Goal: Task Accomplishment & Management: Use online tool/utility

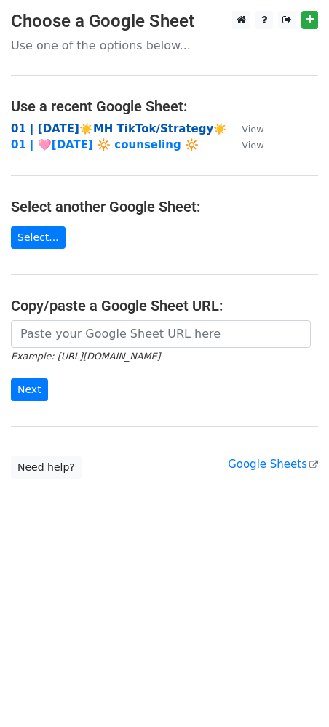
click at [82, 126] on strong "01 | [DATE]☀️MH TikTok/Strategy☀️" at bounding box center [119, 128] width 216 height 13
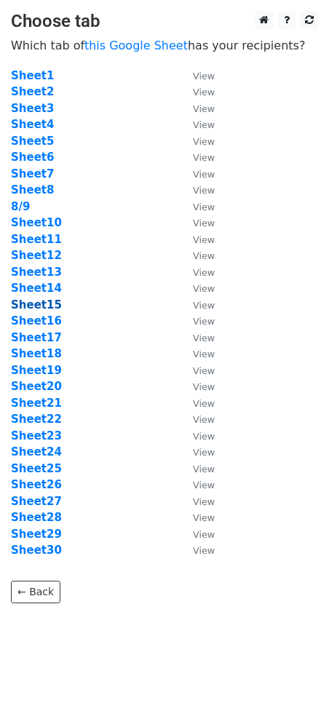
click at [50, 306] on strong "Sheet15" at bounding box center [36, 304] width 51 height 13
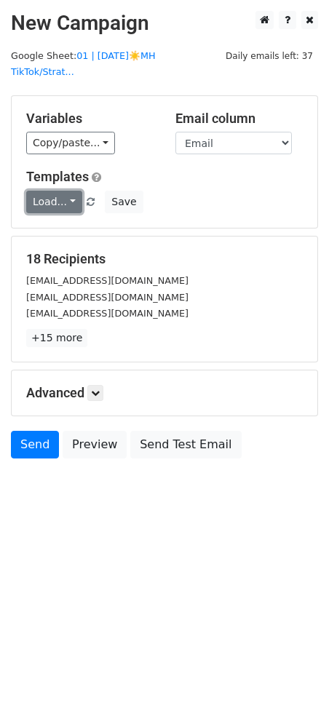
click at [62, 191] on link "Load..." at bounding box center [54, 202] width 56 height 23
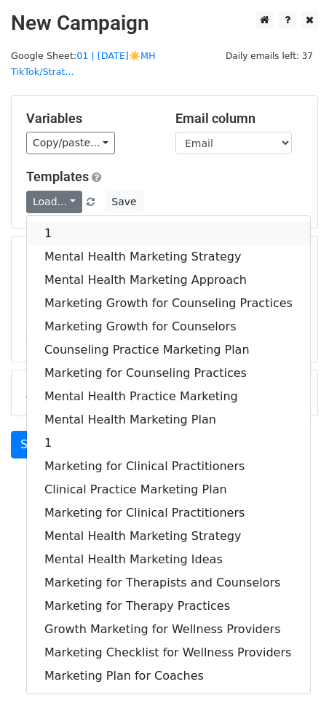
click at [60, 222] on link "1" at bounding box center [168, 233] width 283 height 23
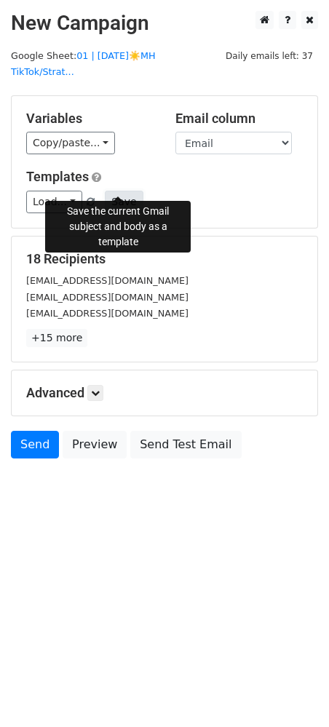
click at [134, 192] on button "Save" at bounding box center [124, 202] width 38 height 23
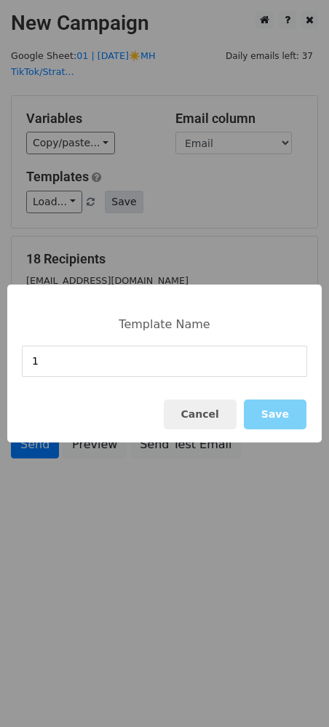
type input "1"
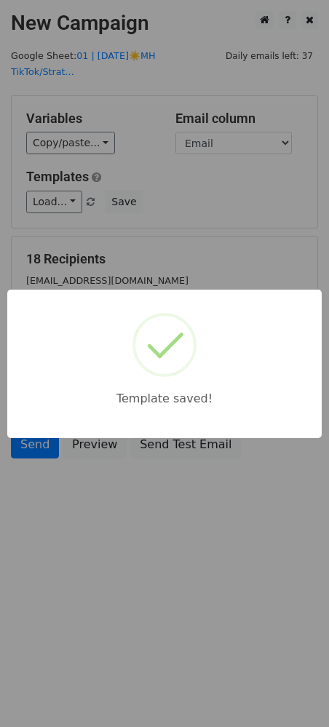
click at [110, 346] on div "Template saved!" at bounding box center [164, 364] width 314 height 148
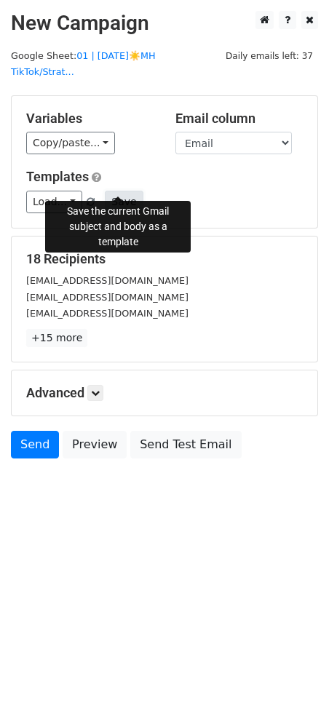
click at [116, 191] on button "Save" at bounding box center [124, 202] width 38 height 23
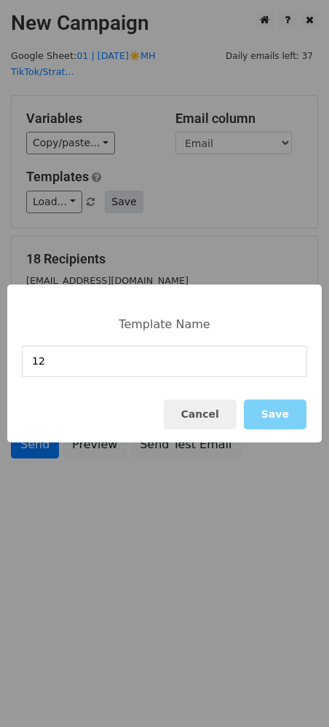
type input "12"
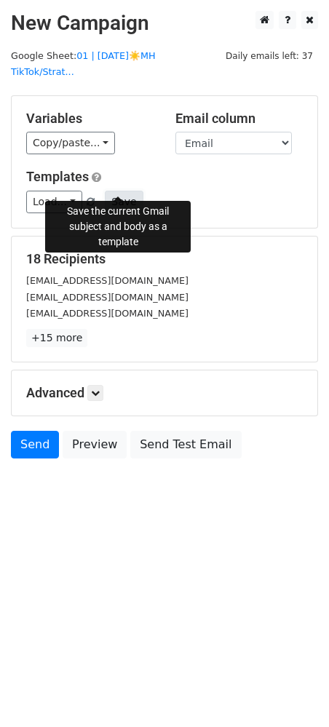
click at [111, 191] on button "Save" at bounding box center [124, 202] width 38 height 23
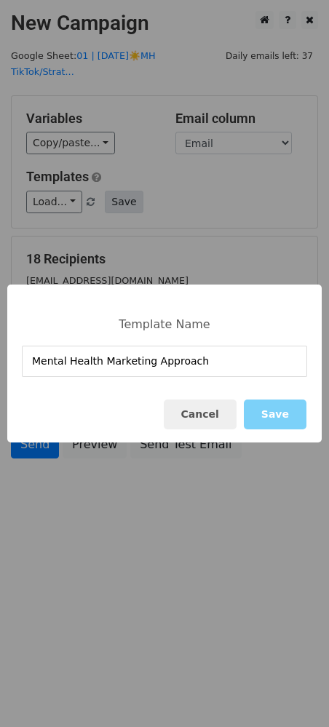
type input "Mental Health Marketing Approach"
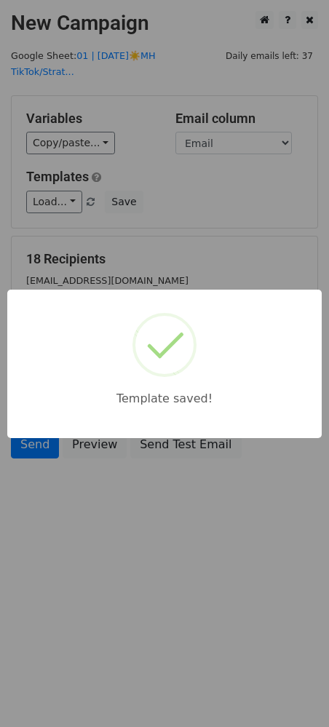
drag, startPoint x: 237, startPoint y: 209, endPoint x: 129, endPoint y: 357, distance: 183.4
click at [223, 213] on div "Template saved!" at bounding box center [164, 363] width 329 height 727
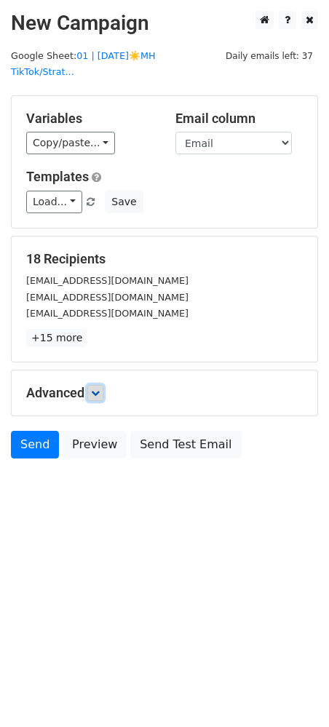
click at [99, 385] on link at bounding box center [95, 393] width 16 height 16
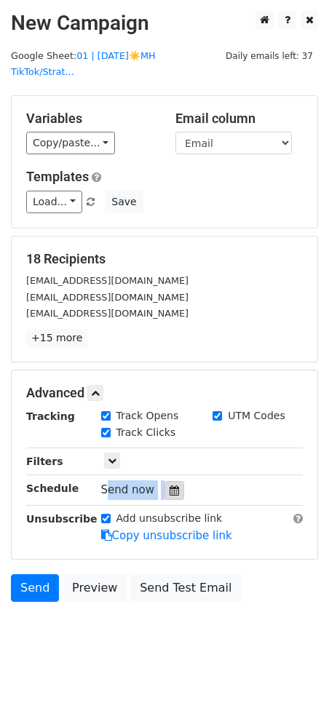
click at [161, 464] on div "Tracking Track Opens UTM Codes Track Clicks Filters Only include spreadsheet ro…" at bounding box center [164, 476] width 277 height 136
click at [164, 481] on div at bounding box center [174, 490] width 20 height 19
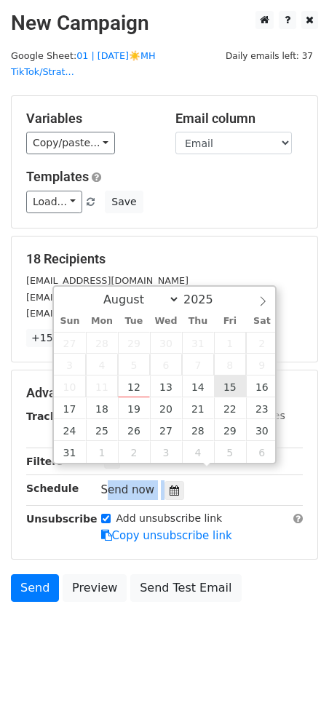
type input "2025-08-15 12:00"
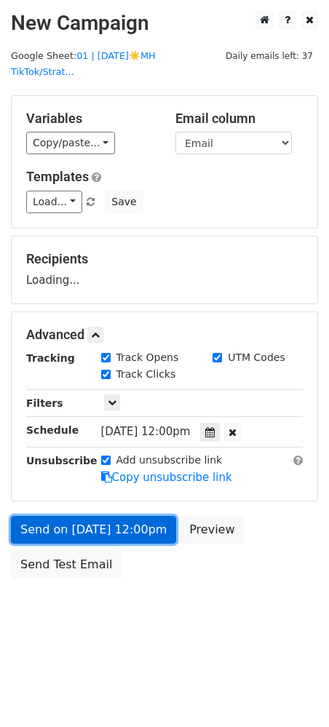
click at [120, 516] on link "Send on Aug 15 at 12:00pm" at bounding box center [93, 530] width 165 height 28
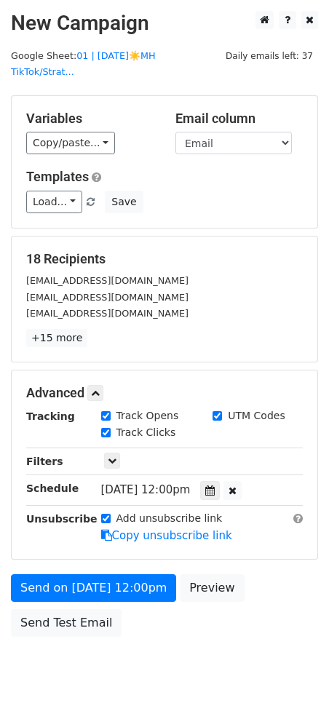
click at [15, 589] on div "Send on Aug 15 at 12:00pm Preview Send Test Email" at bounding box center [164, 609] width 329 height 70
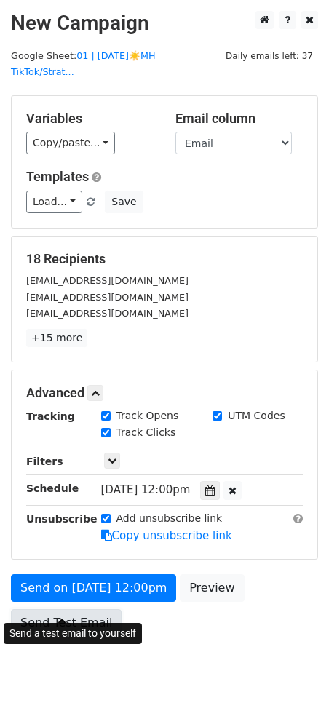
click at [28, 609] on link "Send Test Email" at bounding box center [66, 623] width 111 height 28
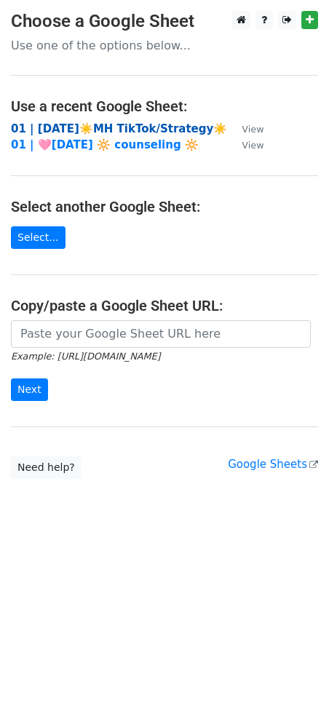
click at [106, 124] on strong "01 | [DATE]☀️MH TikTok/Strategy☀️" at bounding box center [119, 128] width 216 height 13
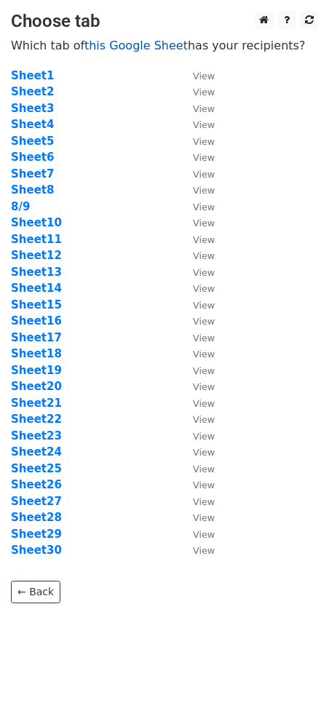
click at [158, 39] on link "this Google Sheet" at bounding box center [135, 46] width 103 height 14
click at [44, 324] on strong "Sheet16" at bounding box center [36, 320] width 51 height 13
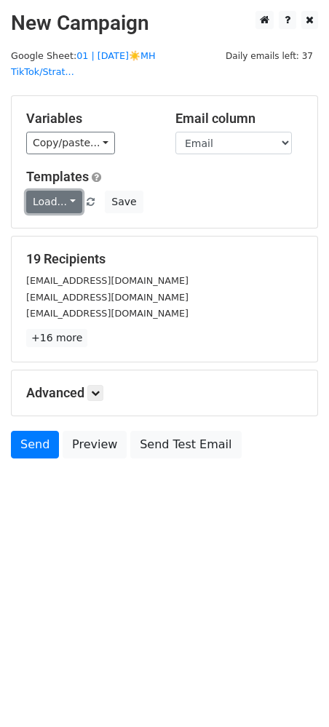
click at [56, 191] on link "Load..." at bounding box center [54, 202] width 56 height 23
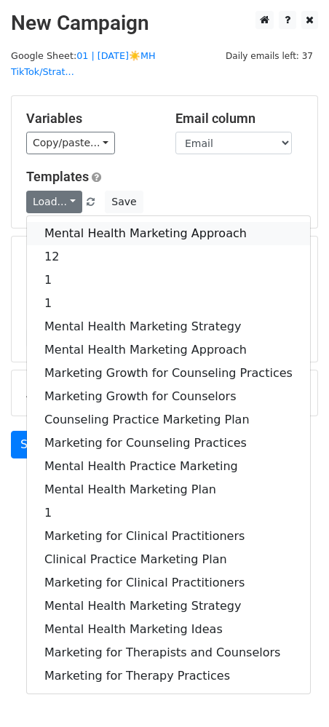
click at [92, 222] on link "Mental Health Marketing Approach" at bounding box center [168, 233] width 283 height 23
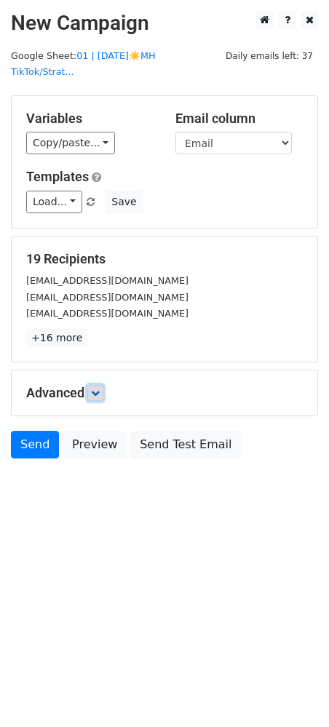
click at [92, 385] on link at bounding box center [95, 393] width 16 height 16
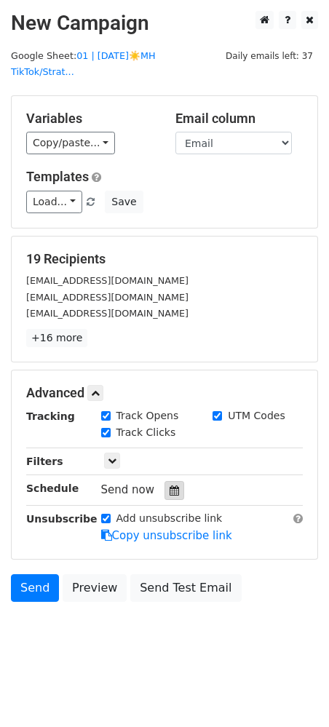
click at [164, 481] on div at bounding box center [174, 490] width 20 height 19
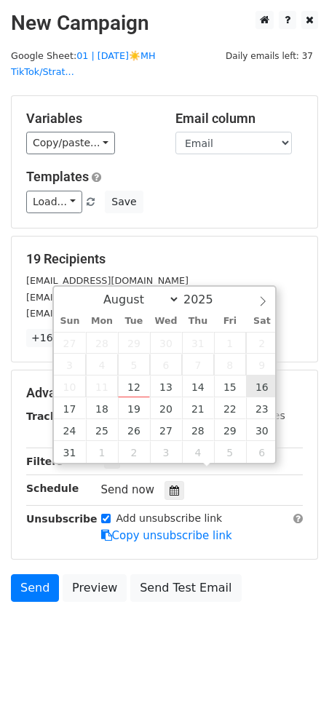
type input "2025-08-16 12:00"
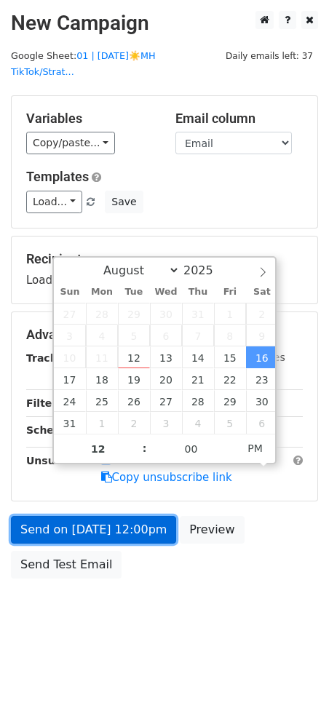
click at [122, 516] on link "Send on Aug 16 at 12:00pm" at bounding box center [93, 530] width 165 height 28
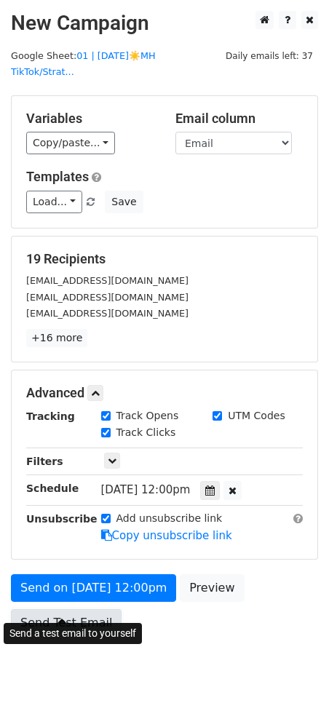
click at [61, 609] on link "Send Test Email" at bounding box center [66, 623] width 111 height 28
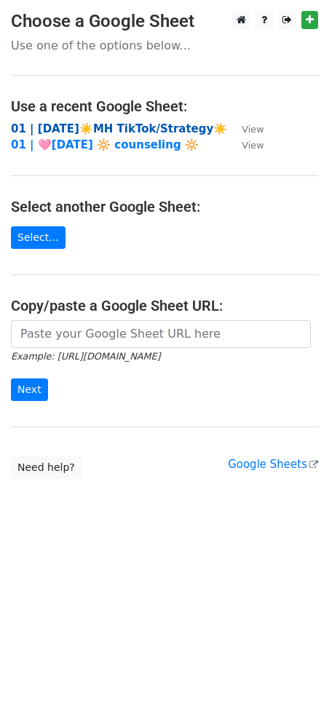
click at [127, 130] on strong "01 | [DATE]☀️MH TikTok/Strategy☀️" at bounding box center [119, 128] width 216 height 13
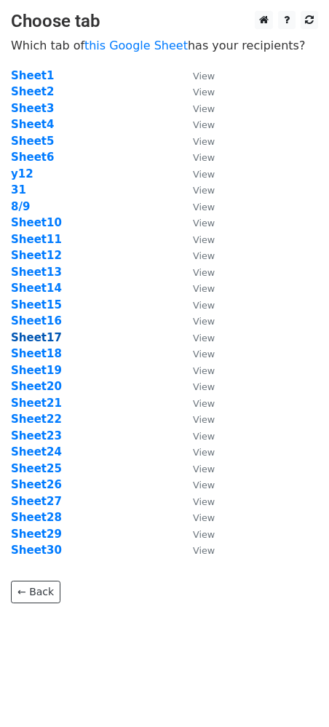
click at [40, 336] on strong "Sheet17" at bounding box center [36, 337] width 51 height 13
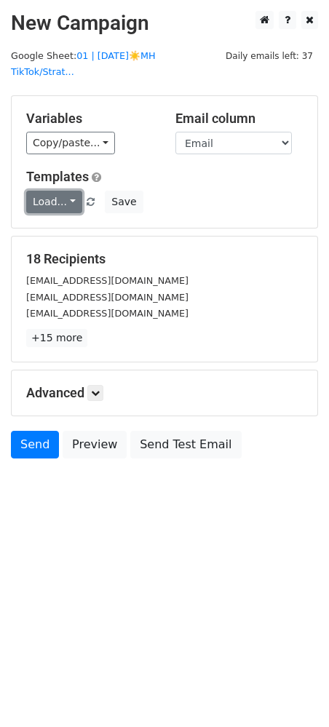
click at [59, 191] on link "Load..." at bounding box center [54, 202] width 56 height 23
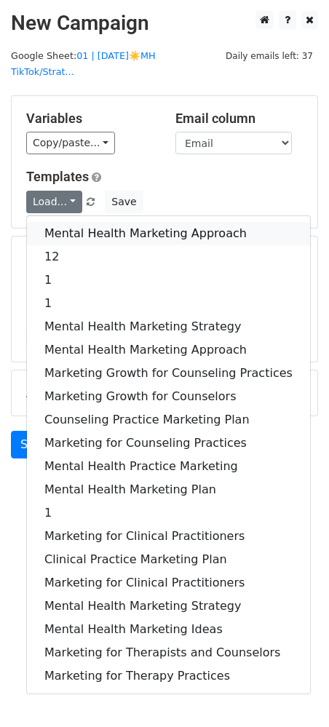
click at [66, 222] on link "Mental Health Marketing Approach" at bounding box center [168, 233] width 283 height 23
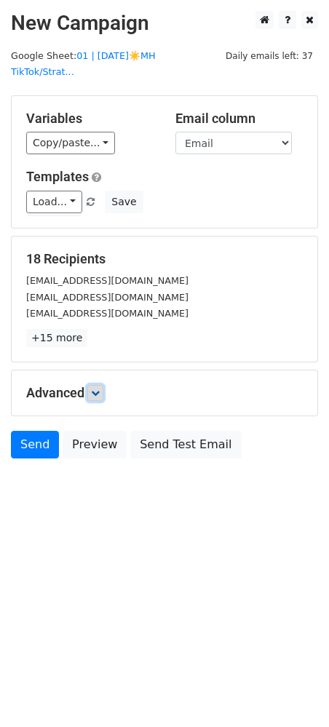
click at [99, 385] on link at bounding box center [95, 393] width 16 height 16
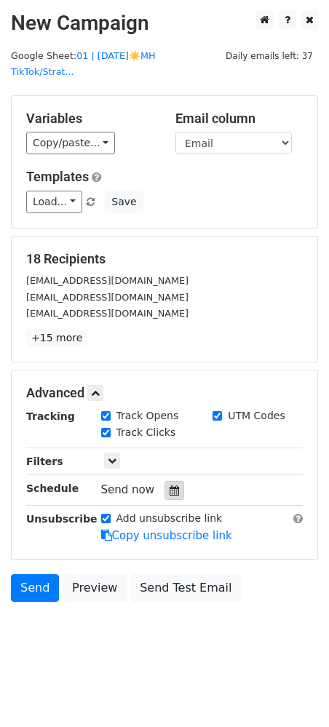
click at [170, 485] on icon at bounding box center [174, 490] width 9 height 10
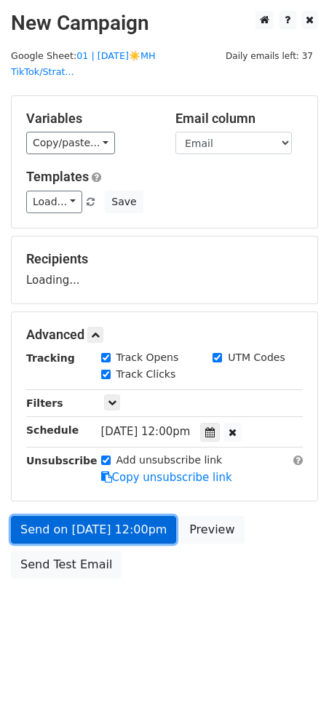
click at [63, 522] on link "Send on Aug 17 at 12:00pm" at bounding box center [93, 530] width 165 height 28
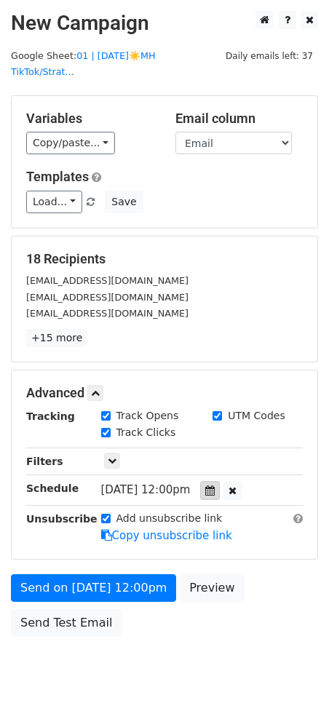
click at [220, 481] on div at bounding box center [210, 490] width 20 height 19
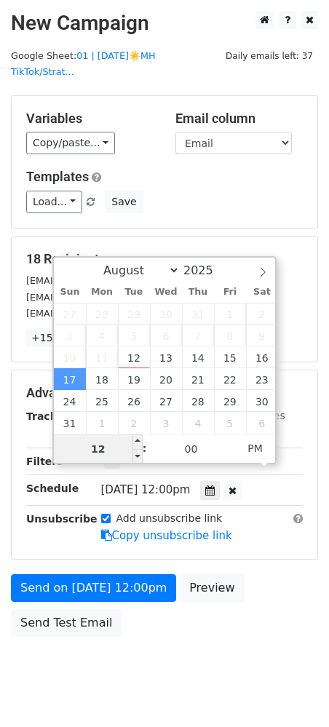
click at [100, 449] on input "12" at bounding box center [98, 448] width 89 height 29
type input "2025-08-17 00:00"
click at [257, 451] on span "PM" at bounding box center [255, 448] width 40 height 29
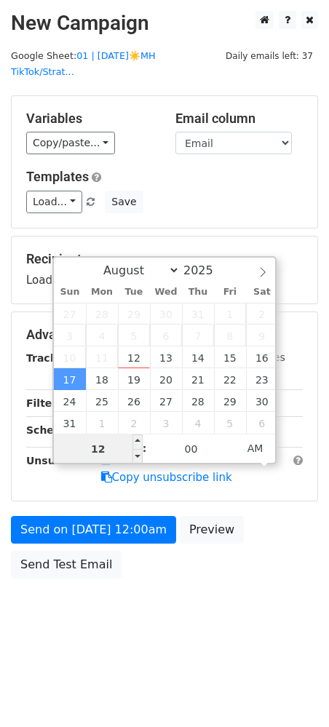
click at [118, 445] on input "12" at bounding box center [98, 448] width 89 height 29
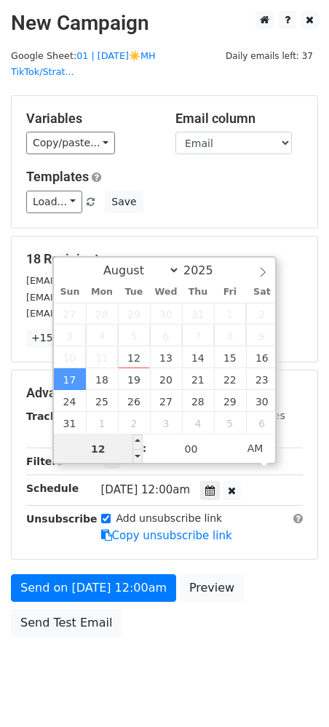
type input "7"
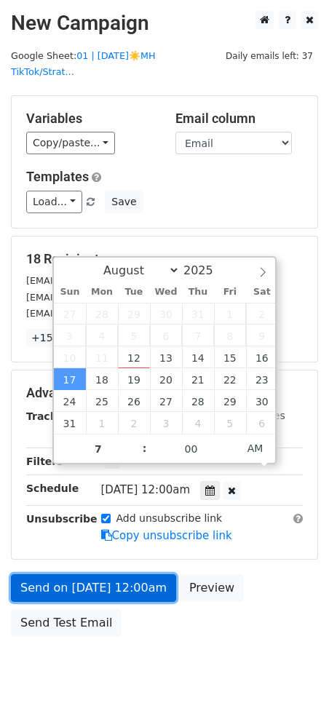
type input "2025-08-17 07:00"
click at [113, 574] on link "Send on Aug 17 at 12:00am" at bounding box center [93, 588] width 165 height 28
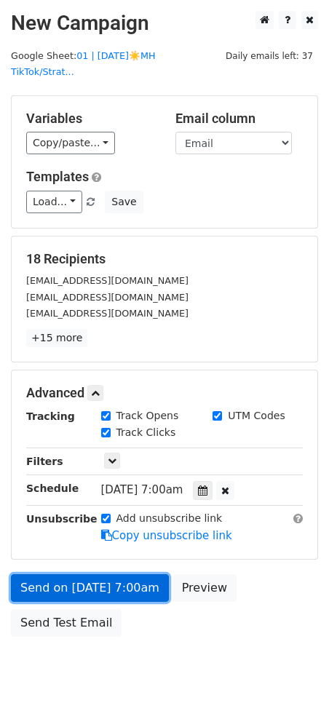
click at [57, 574] on link "Send on Aug 17 at 7:00am" at bounding box center [90, 588] width 158 height 28
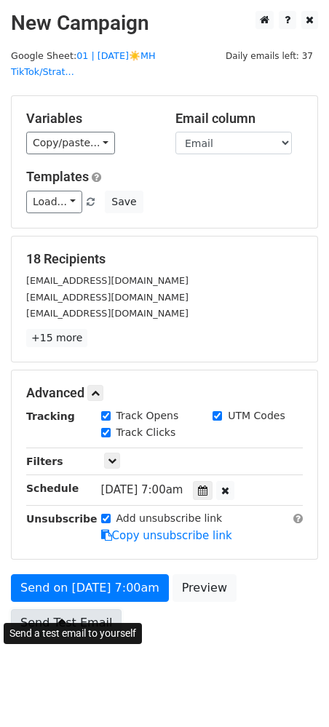
click at [58, 609] on link "Send Test Email" at bounding box center [66, 623] width 111 height 28
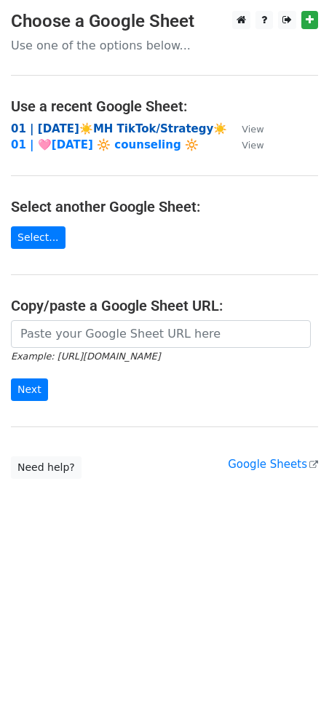
click at [105, 126] on strong "01 | [DATE]☀️MH TikTok/Strategy☀️" at bounding box center [119, 128] width 216 height 13
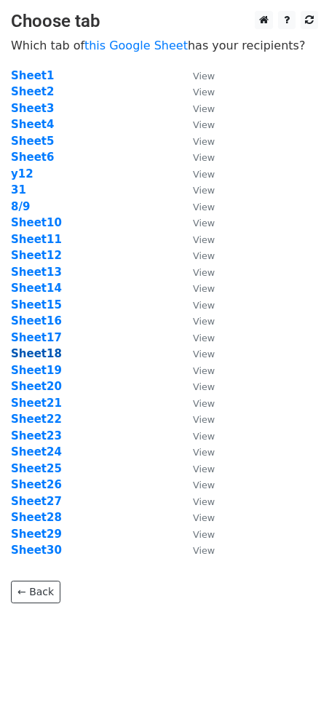
click at [38, 349] on strong "Sheet18" at bounding box center [36, 353] width 51 height 13
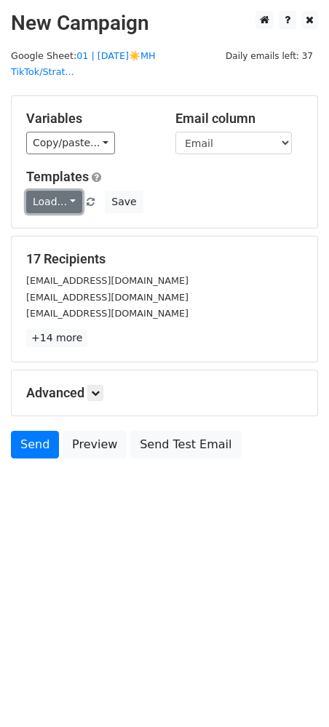
click at [63, 191] on link "Load..." at bounding box center [54, 202] width 56 height 23
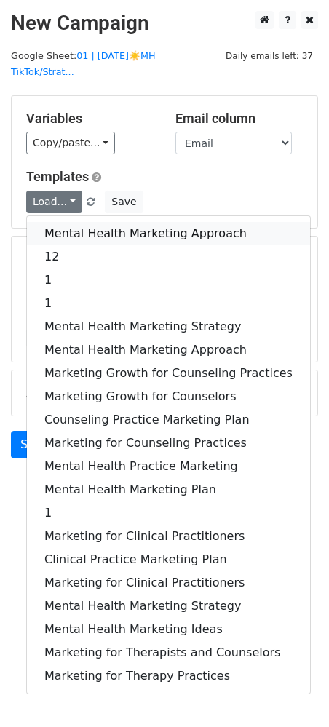
click at [65, 222] on link "Mental Health Marketing Approach" at bounding box center [168, 233] width 283 height 23
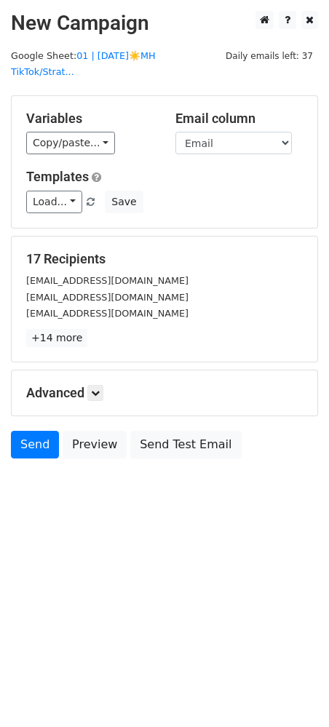
click at [107, 385] on h5 "Advanced" at bounding box center [164, 393] width 277 height 16
click at [100, 389] on icon at bounding box center [95, 393] width 9 height 9
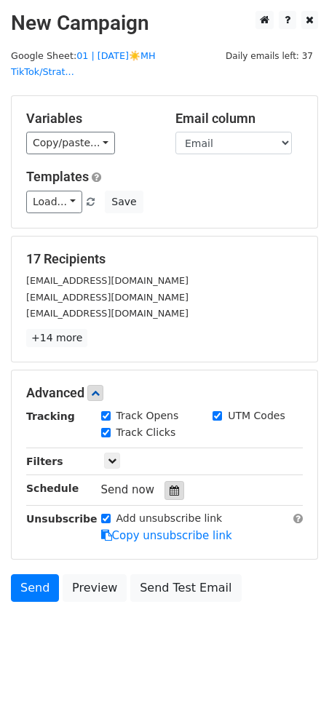
click at [172, 485] on icon at bounding box center [174, 490] width 9 height 10
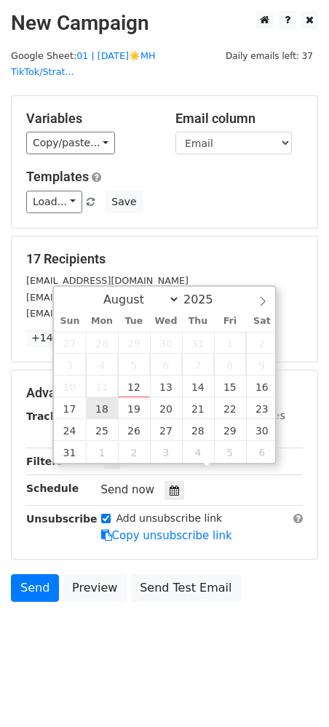
type input "2025-08-18 12:00"
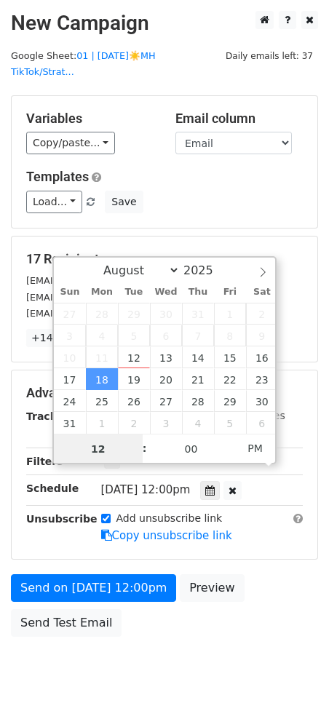
type input "7"
type input "2025-08-18 07:00"
type input "07"
click at [268, 450] on span "PM" at bounding box center [255, 448] width 40 height 29
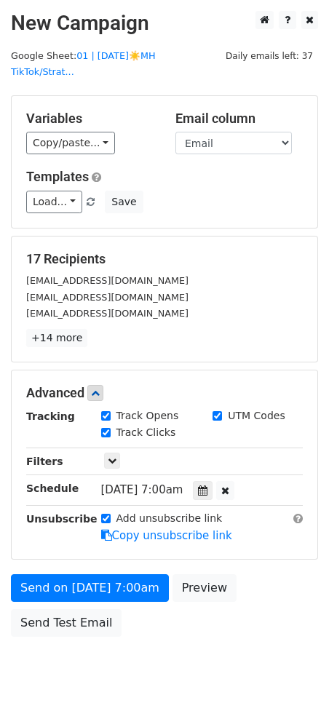
click at [55, 587] on div "Send on Aug 18 at 7:00am Preview Send Test Email" at bounding box center [164, 609] width 329 height 70
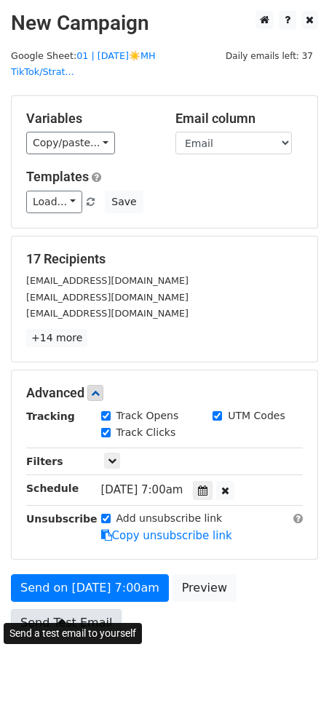
click at [55, 609] on link "Send Test Email" at bounding box center [66, 623] width 111 height 28
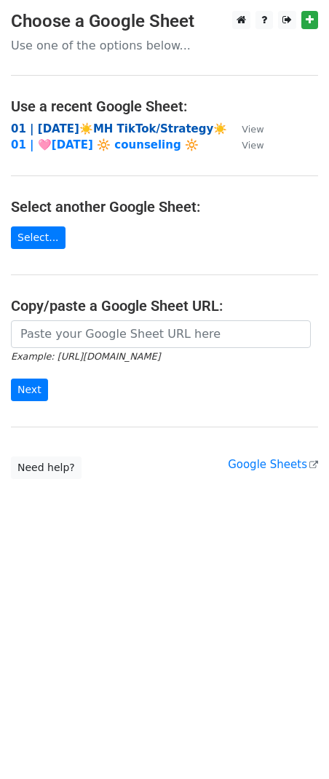
click at [63, 124] on strong "01 | [DATE]☀️MH TikTok/Strategy☀️" at bounding box center [119, 128] width 216 height 13
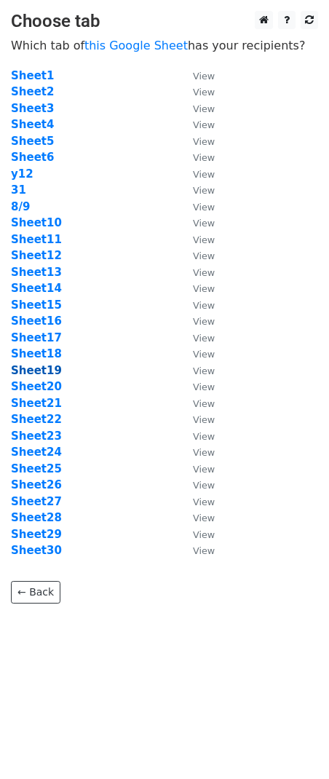
click at [47, 374] on strong "Sheet19" at bounding box center [36, 370] width 51 height 13
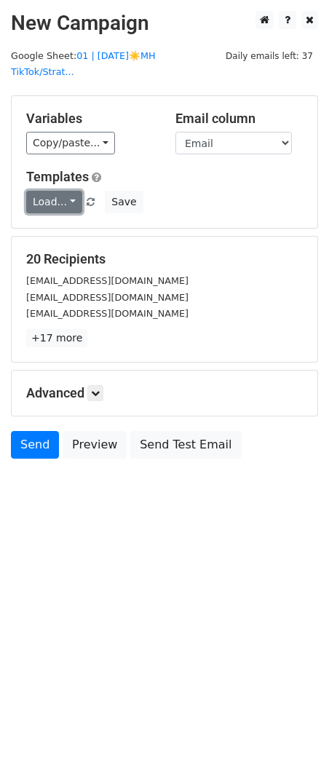
click at [54, 191] on link "Load..." at bounding box center [54, 202] width 56 height 23
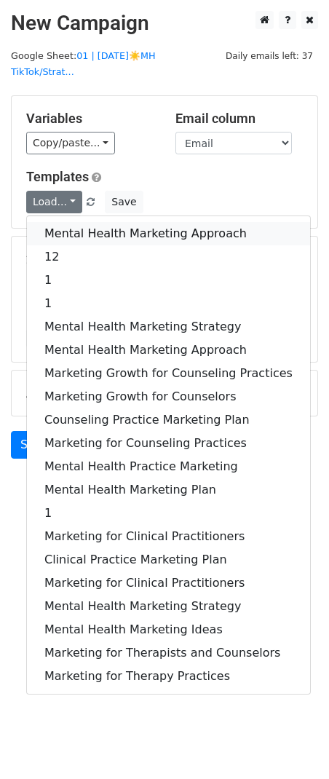
click at [57, 222] on link "Mental Health Marketing Approach" at bounding box center [168, 233] width 283 height 23
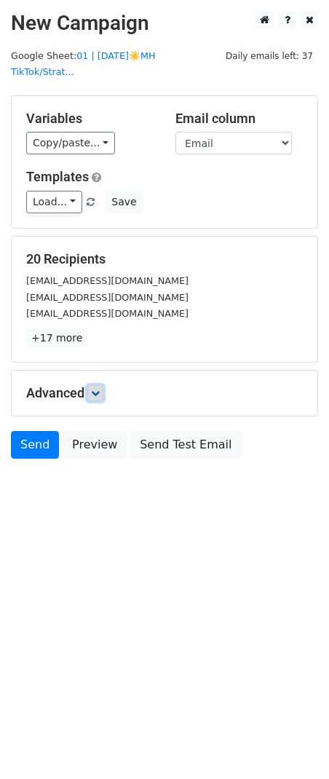
click at [100, 389] on icon at bounding box center [95, 393] width 9 height 9
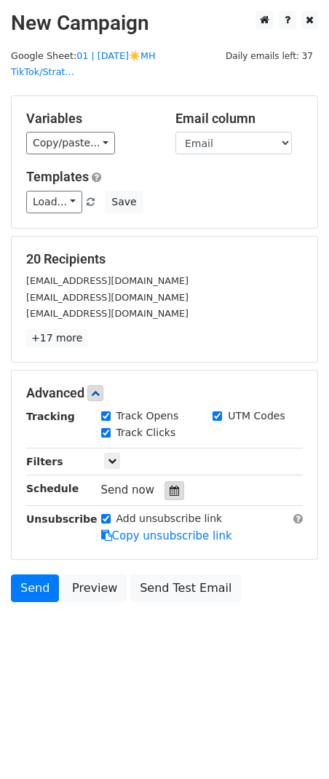
click at [175, 481] on div at bounding box center [174, 490] width 20 height 19
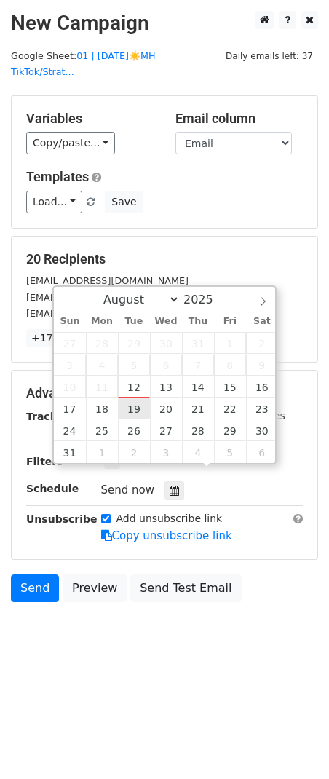
type input "2025-08-19 12:00"
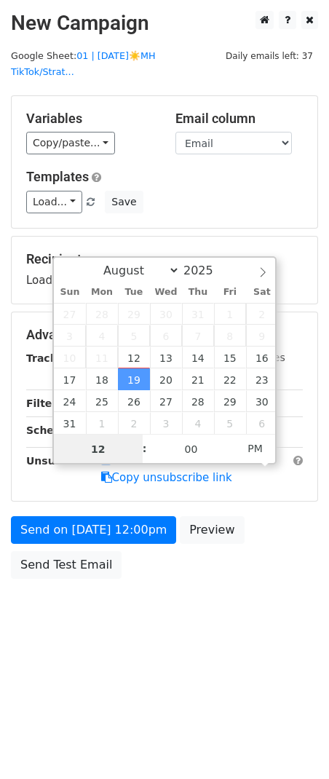
type input "8"
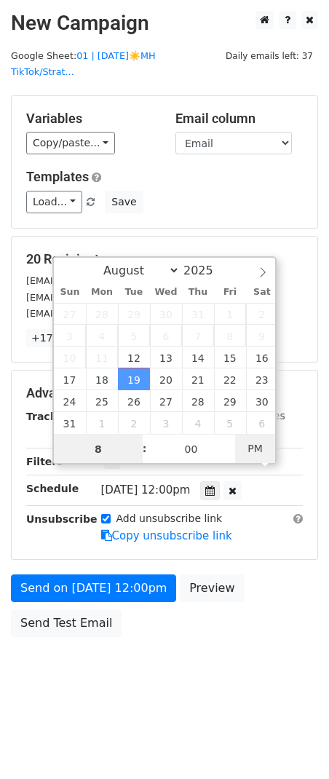
type input "2025-08-19 08:00"
type input "08"
click at [253, 453] on span "PM" at bounding box center [255, 448] width 40 height 29
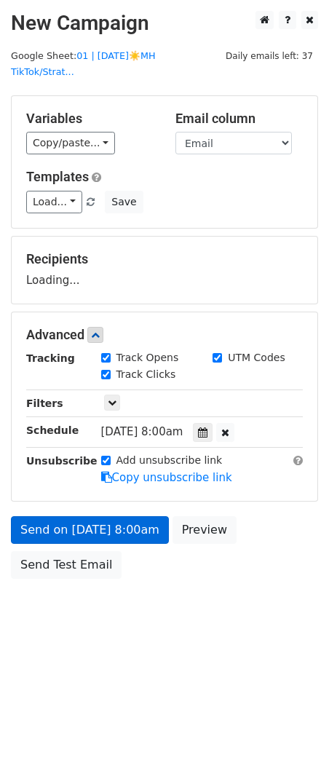
drag, startPoint x: 106, startPoint y: 526, endPoint x: 77, endPoint y: 575, distance: 56.4
click at [106, 526] on div "Send on Aug 19 at 8:00am Preview Send Test Email" at bounding box center [164, 551] width 329 height 70
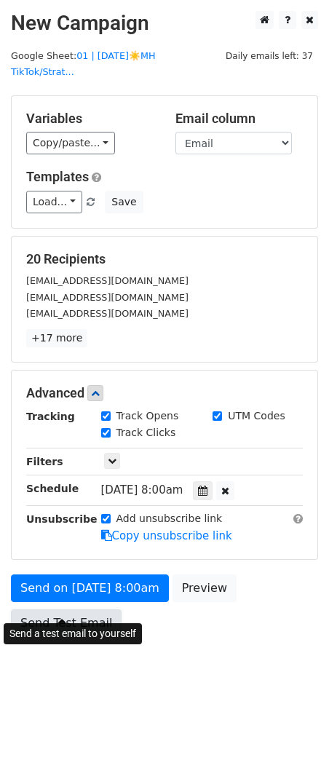
click at [66, 609] on link "Send Test Email" at bounding box center [66, 623] width 111 height 28
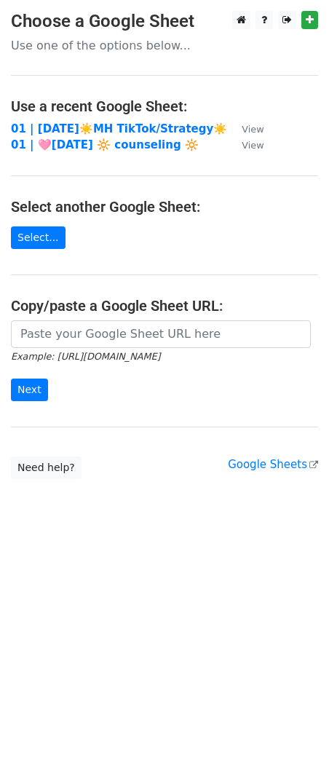
click at [122, 135] on td "01 | [DATE]☀️MH TikTok/Strategy☀️" at bounding box center [119, 129] width 216 height 17
click at [110, 130] on strong "01 | [DATE]☀️MH TikTok/Strategy☀️" at bounding box center [119, 128] width 216 height 13
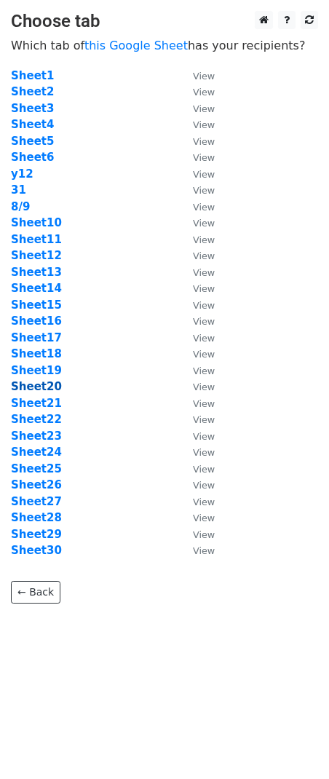
click at [41, 387] on strong "Sheet20" at bounding box center [36, 386] width 51 height 13
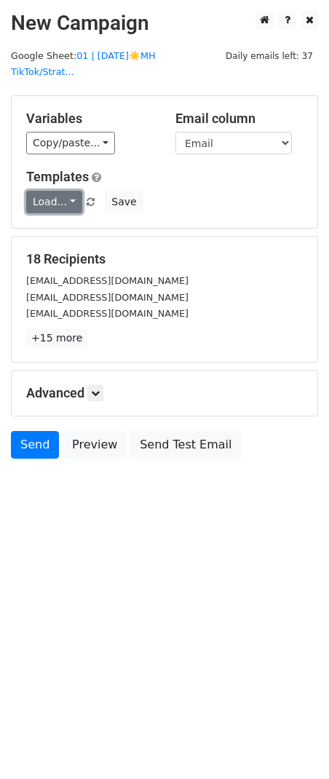
click at [60, 191] on link "Load..." at bounding box center [54, 202] width 56 height 23
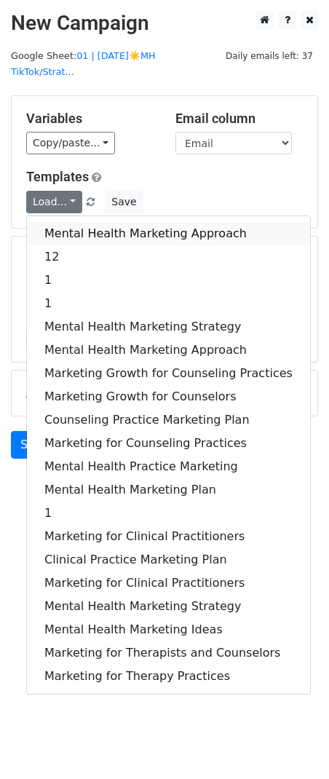
click at [59, 222] on link "Mental Health Marketing Approach" at bounding box center [168, 233] width 283 height 23
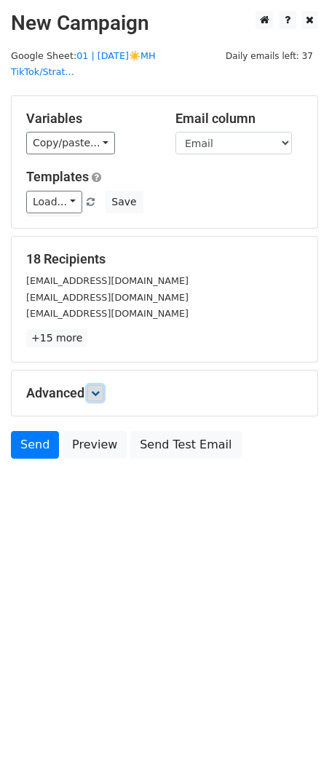
click at [94, 389] on icon at bounding box center [95, 393] width 9 height 9
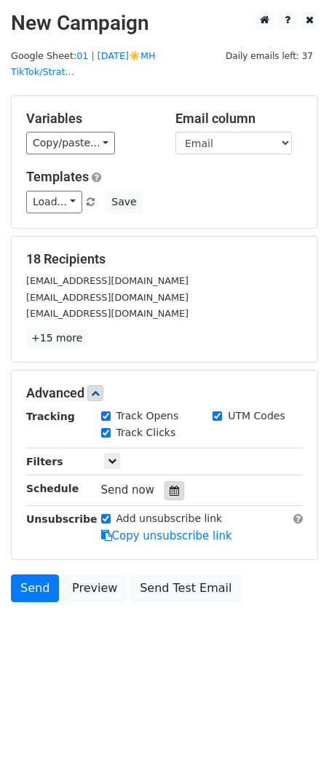
click at [164, 481] on div at bounding box center [174, 490] width 20 height 19
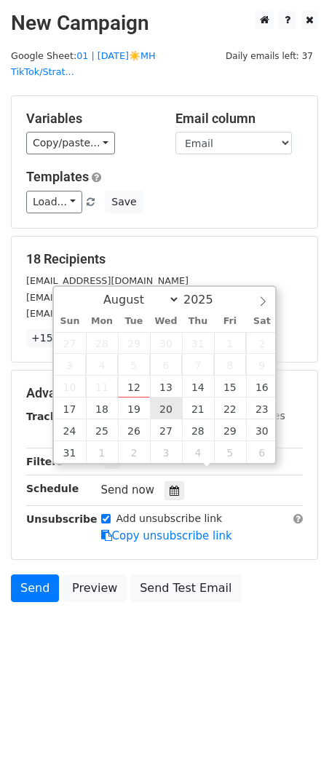
type input "2025-08-20 12:00"
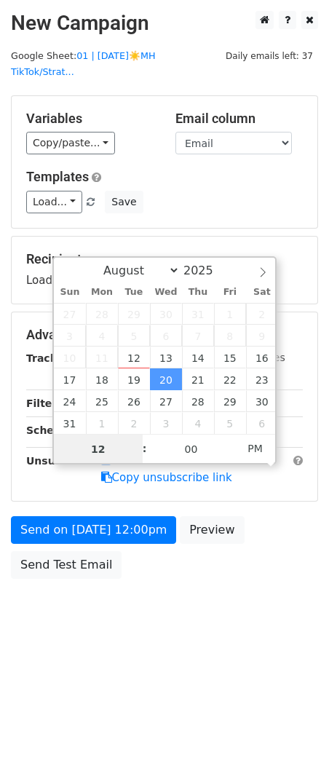
type input "9"
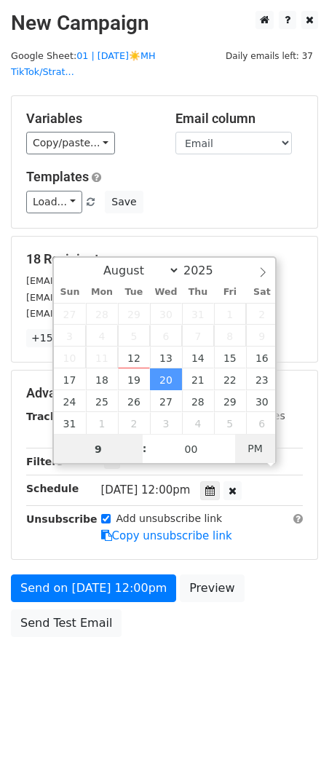
type input "2025-08-20 09:00"
type input "09"
click at [255, 435] on span "PM" at bounding box center [255, 448] width 40 height 29
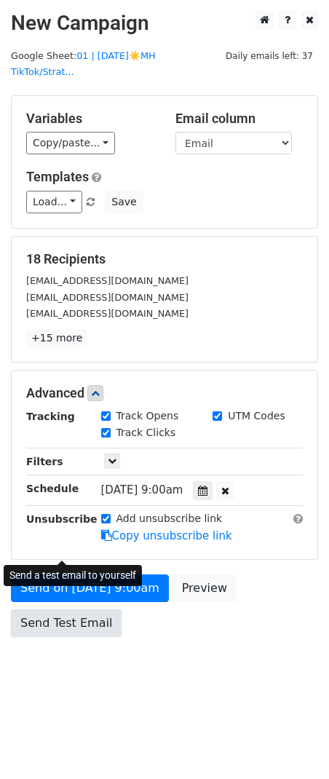
click at [75, 574] on div "Send on Aug 20 at 9:00am Preview Send Test Email" at bounding box center [164, 609] width 329 height 70
click at [60, 609] on link "Send Test Email" at bounding box center [66, 623] width 111 height 28
